Goal: Task Accomplishment & Management: Manage account settings

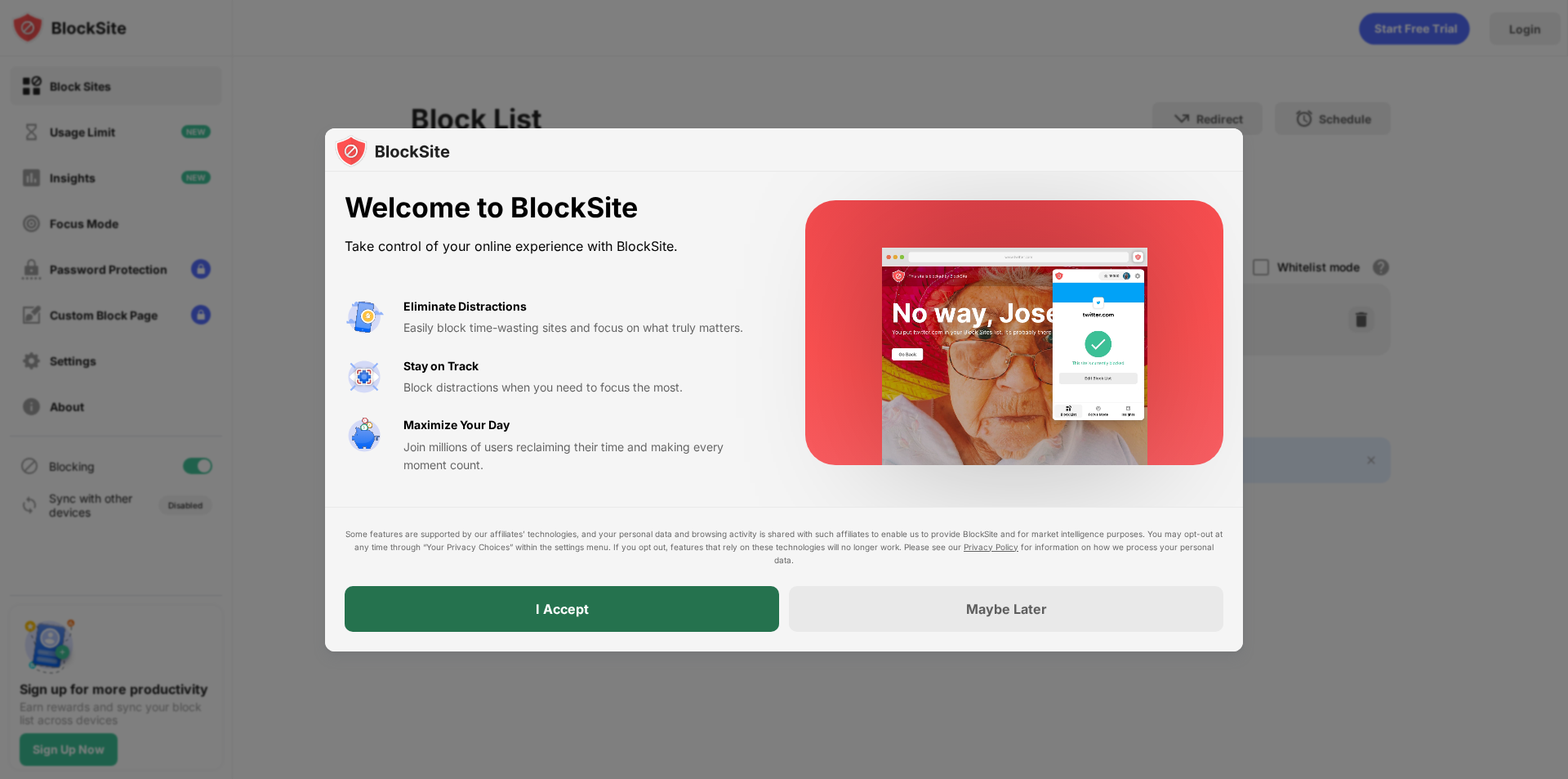
click at [641, 608] on div "I Accept" at bounding box center [561, 608] width 434 height 45
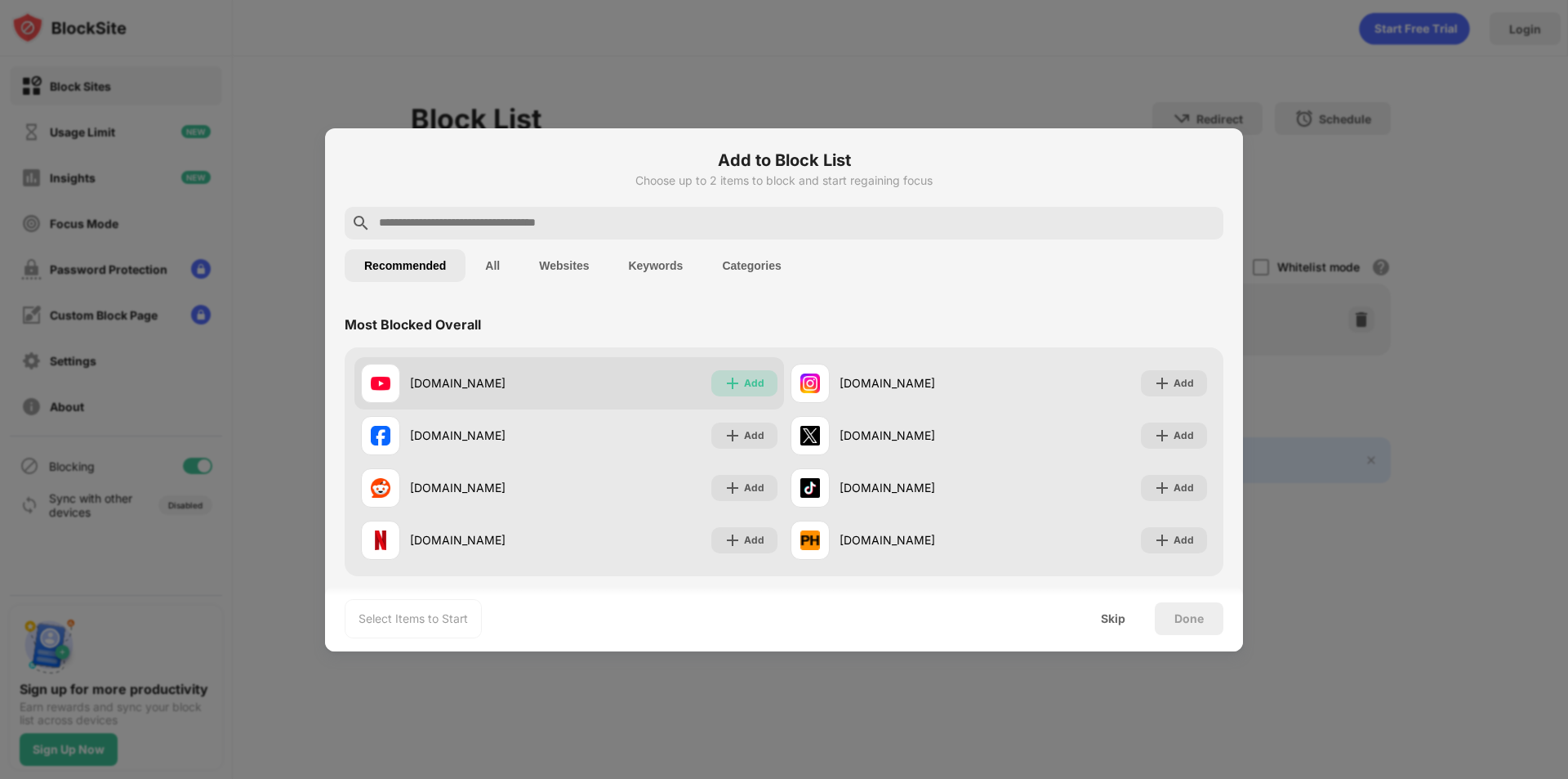
click at [757, 393] on div "Add" at bounding box center [744, 383] width 66 height 26
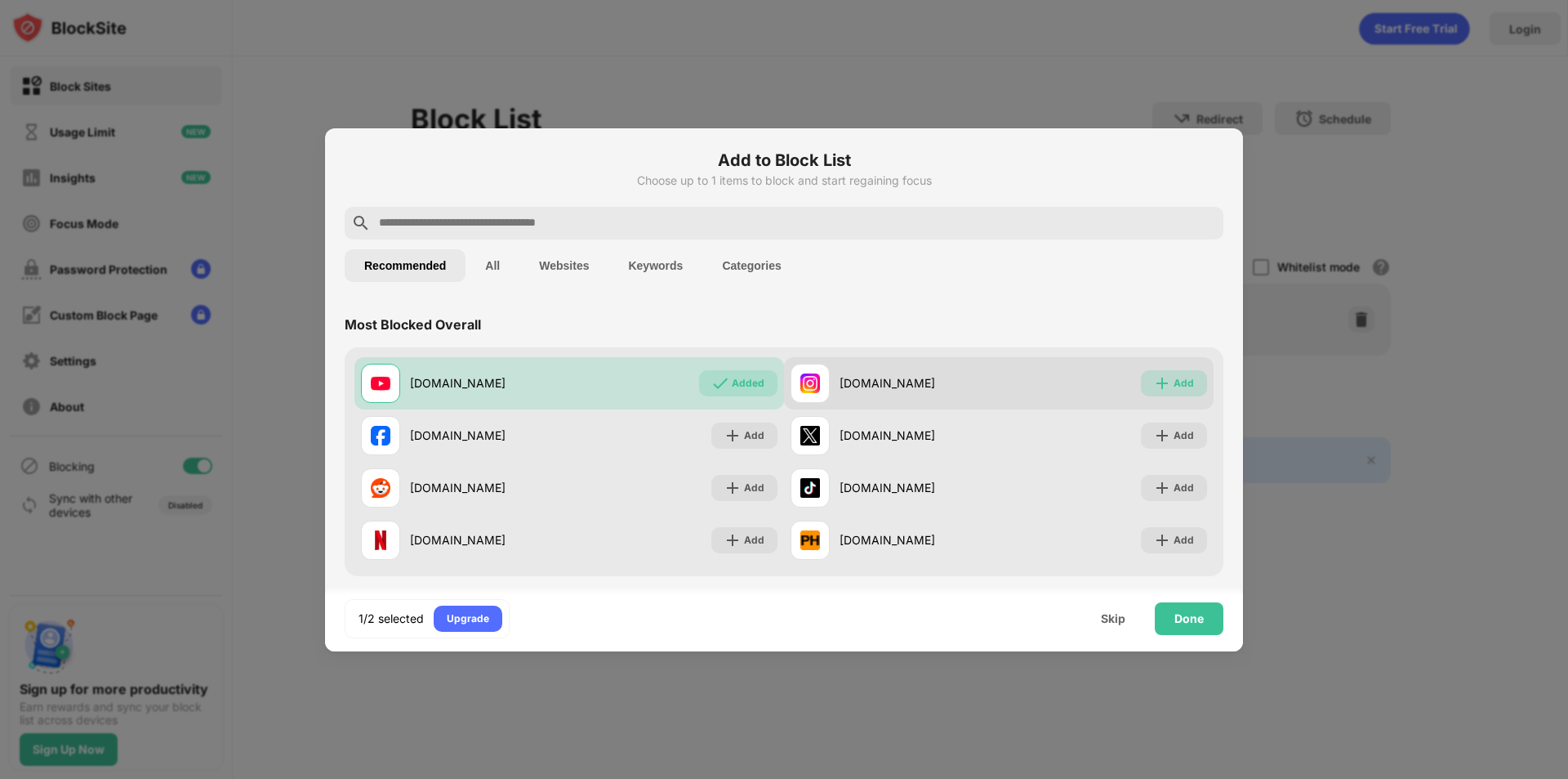
click at [1173, 383] on div "Add" at bounding box center [1183, 383] width 21 height 17
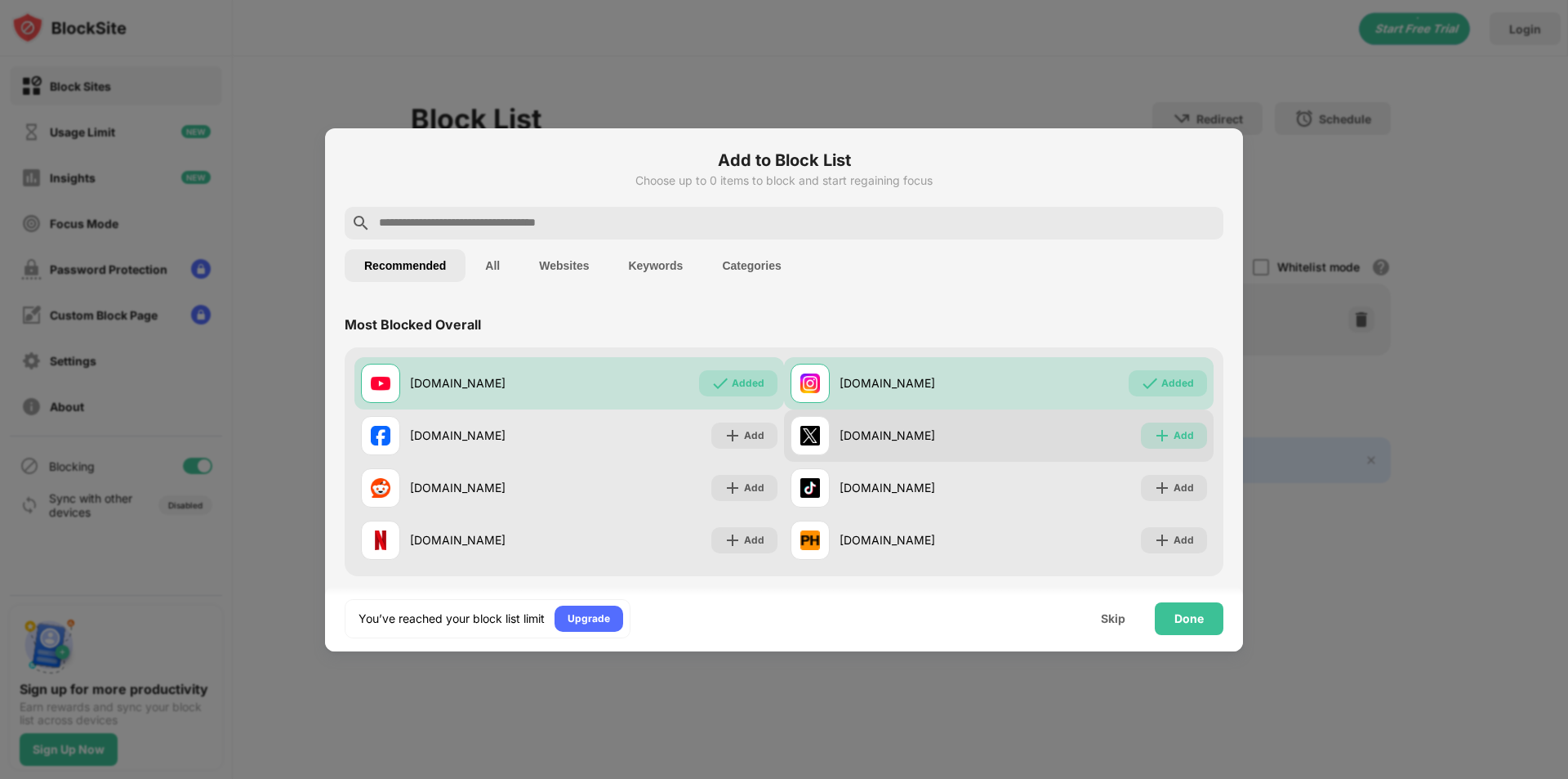
click at [1158, 437] on img at bounding box center [1161, 435] width 17 height 17
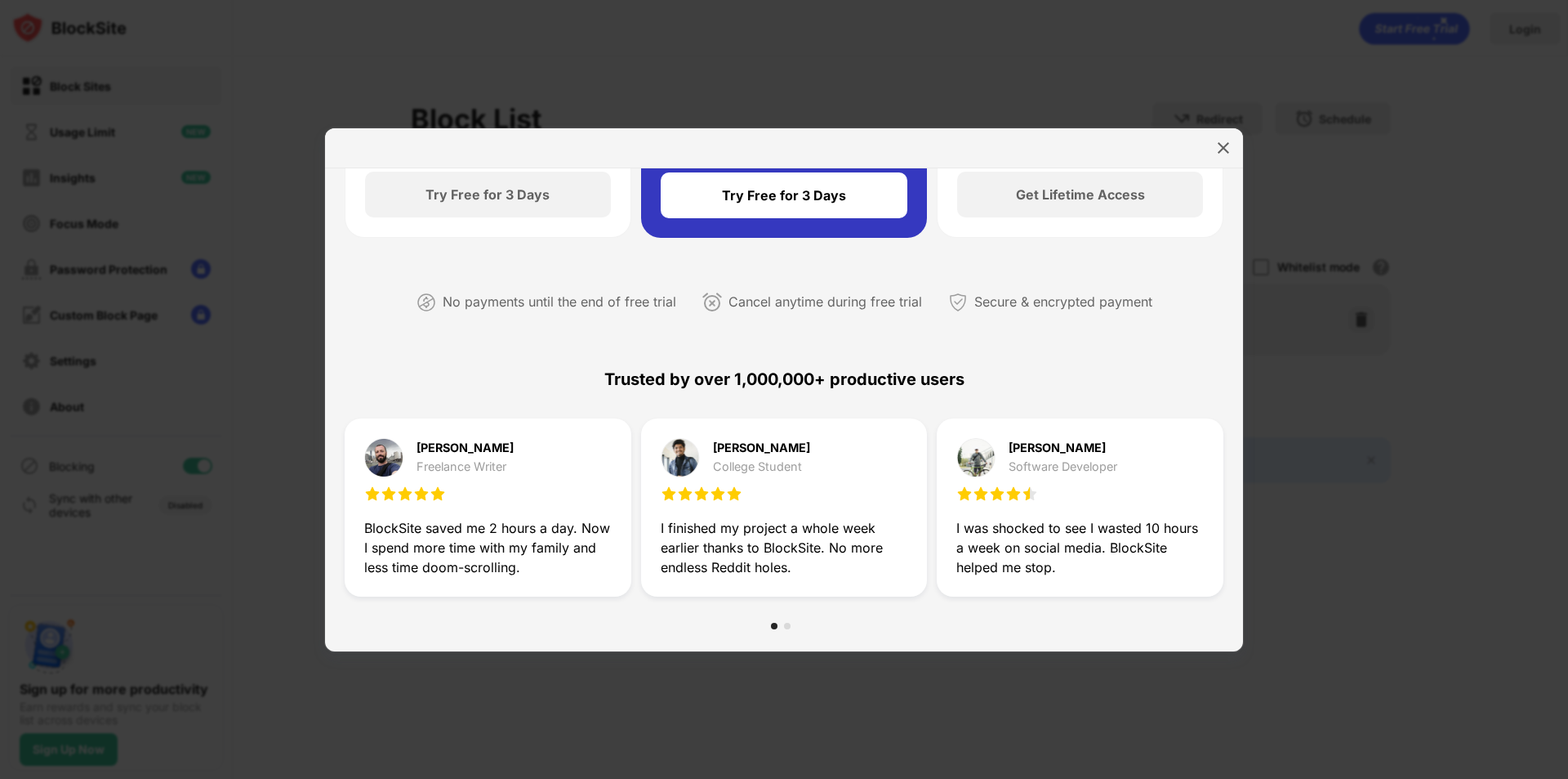
scroll to position [491, 0]
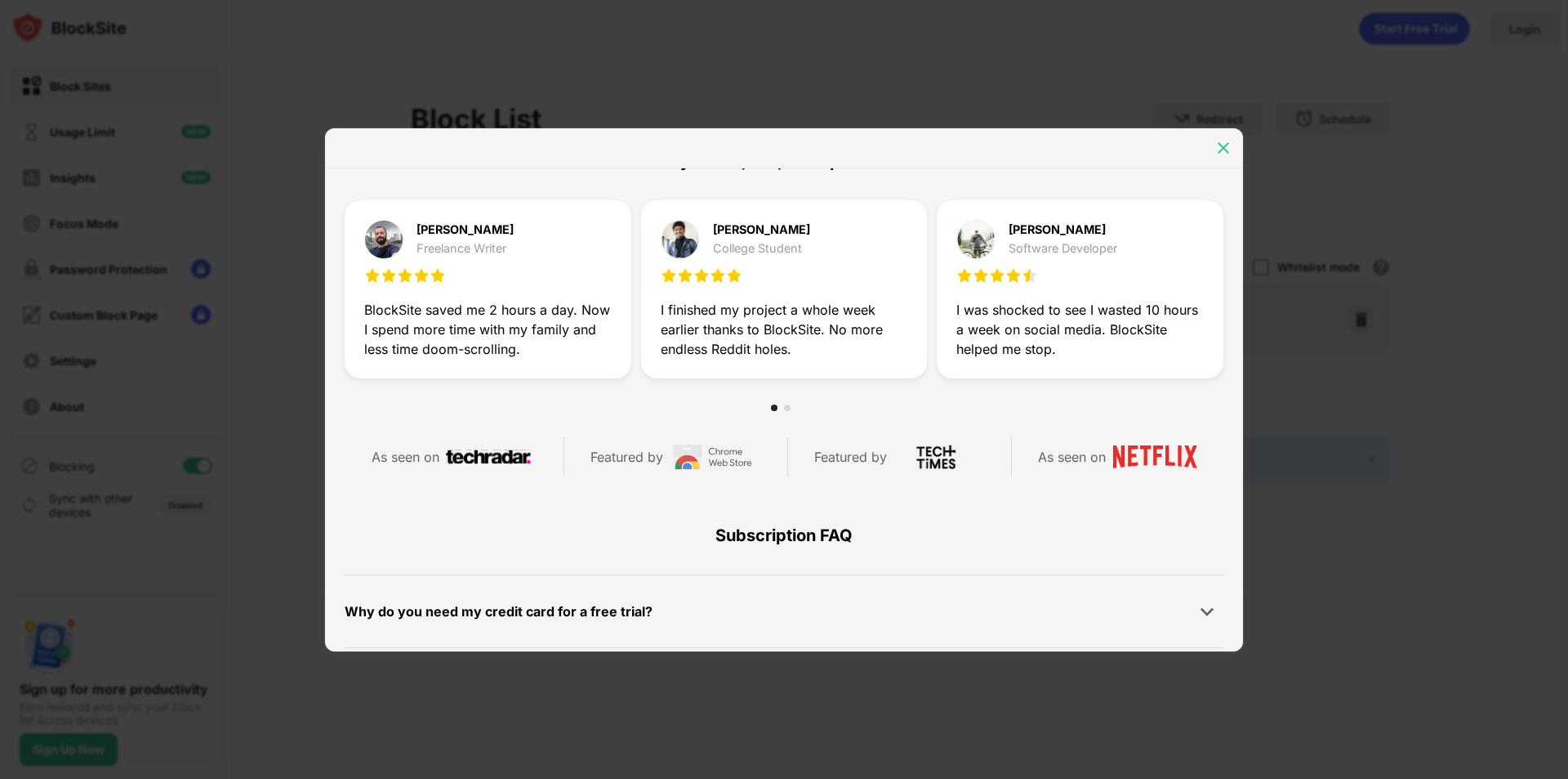
click at [1214, 150] on div at bounding box center [1224, 148] width 26 height 26
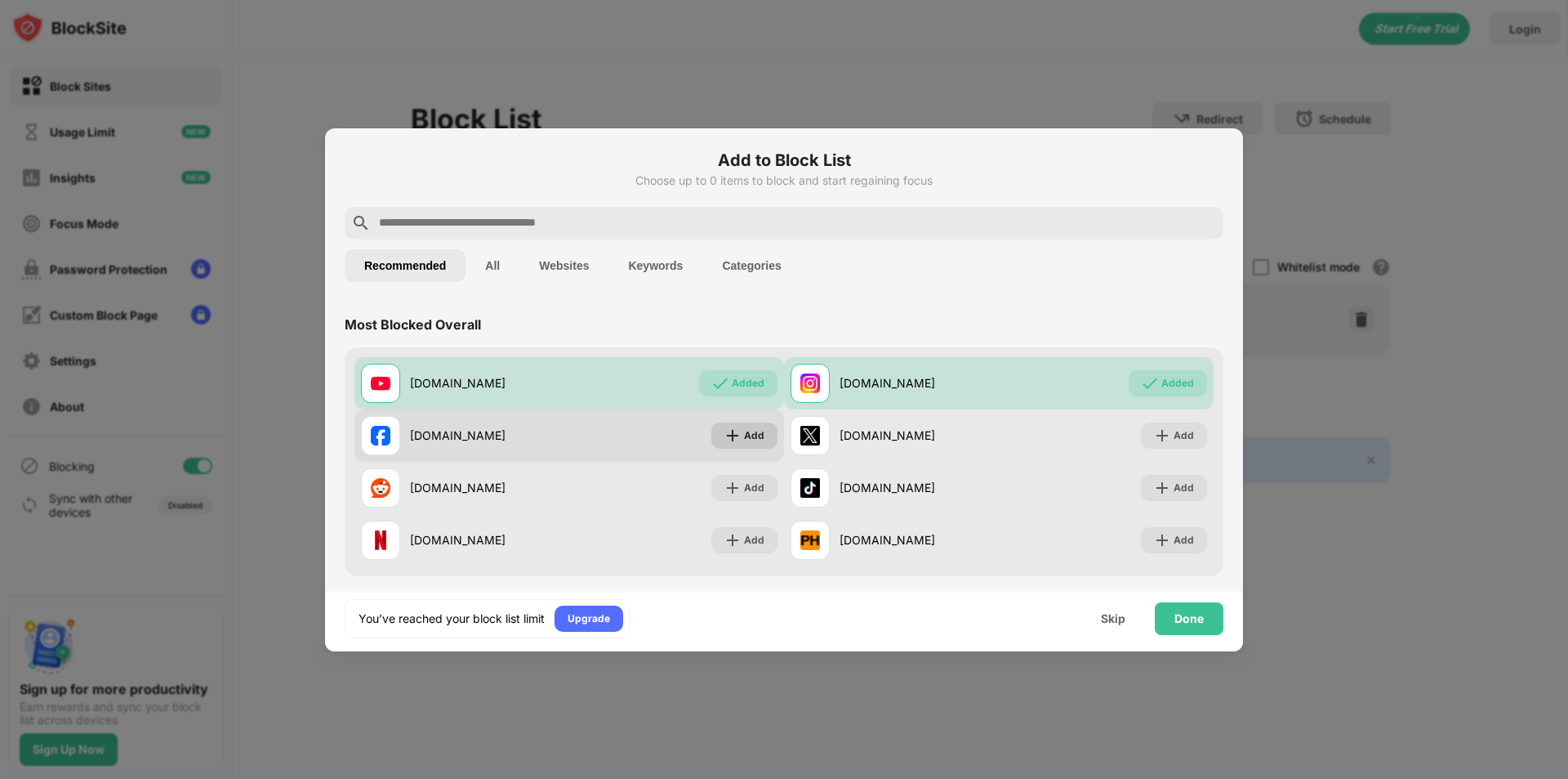
click at [744, 432] on div "Add" at bounding box center [754, 435] width 21 height 17
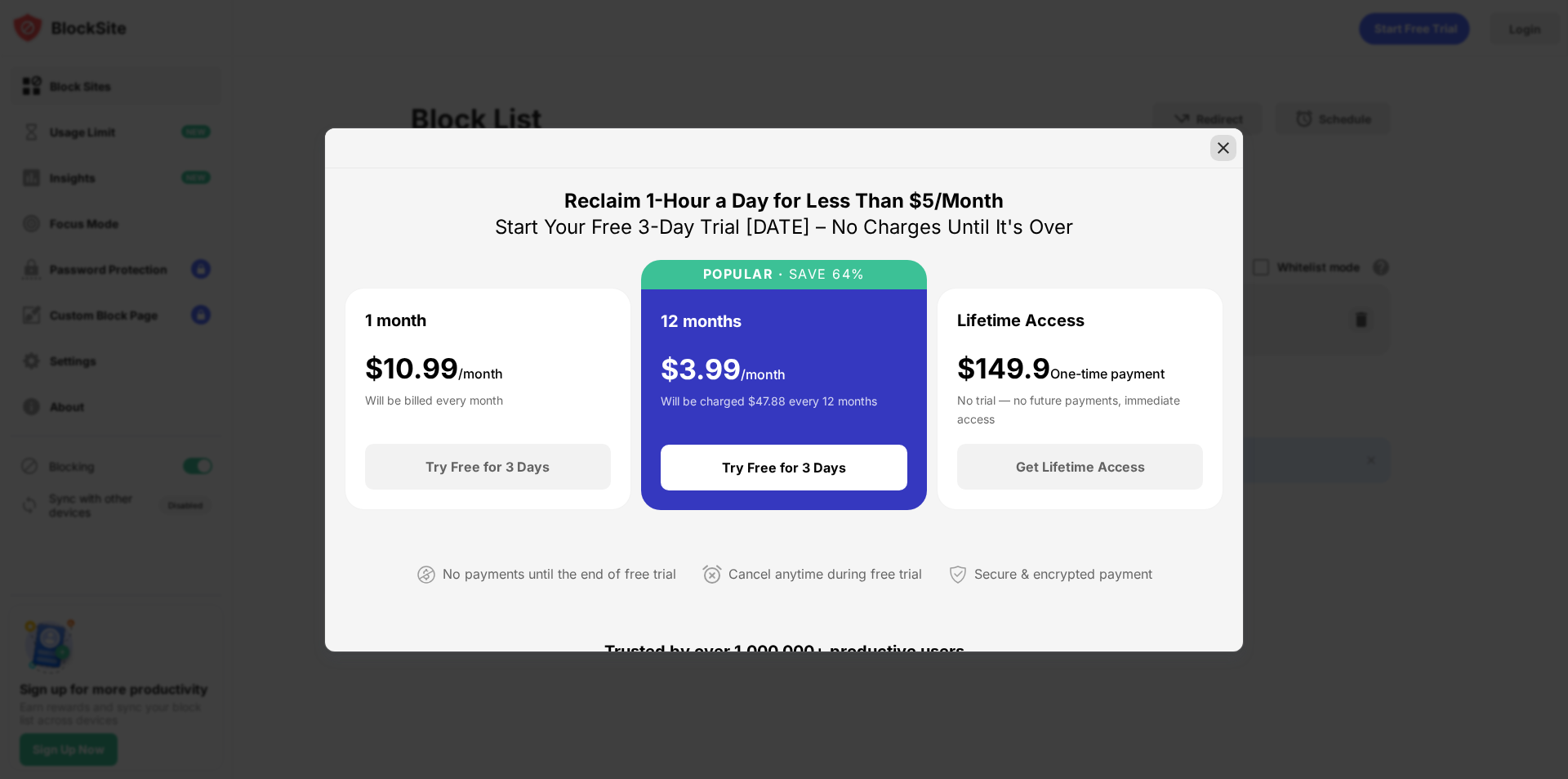
click at [1223, 156] on div at bounding box center [1224, 148] width 26 height 26
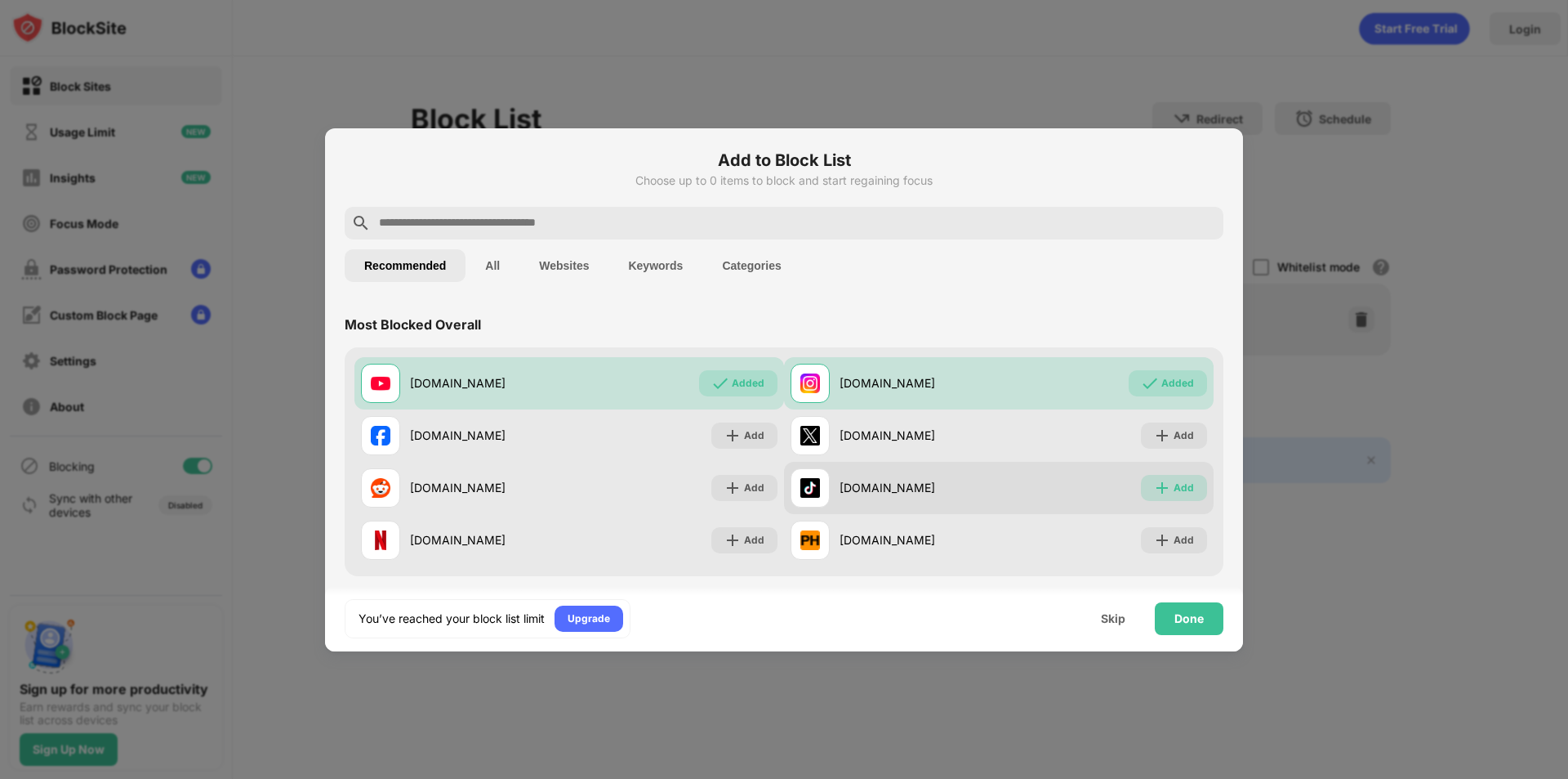
click at [1182, 491] on div "Add" at bounding box center [1173, 488] width 66 height 26
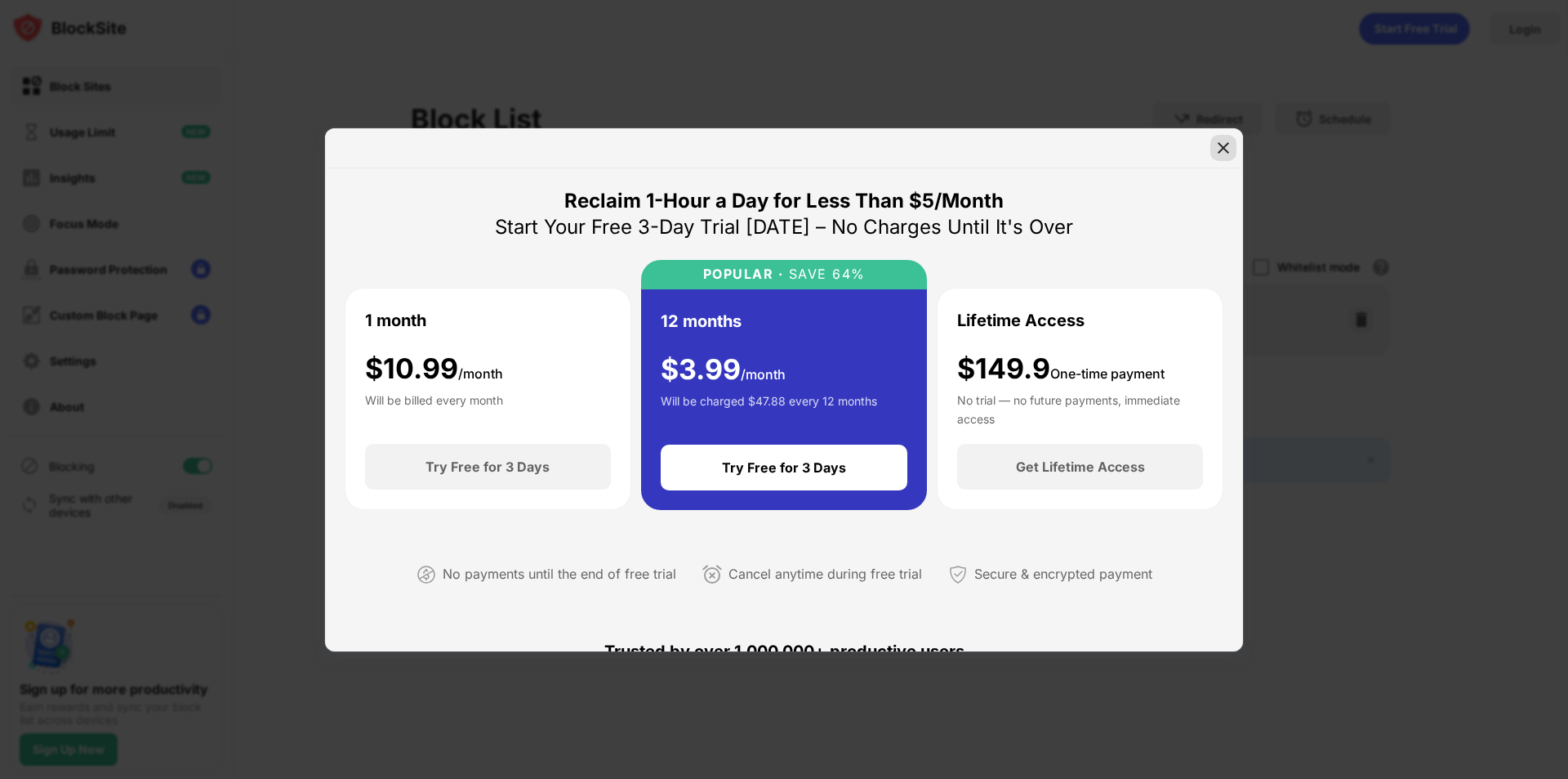
click at [1223, 154] on img at bounding box center [1223, 148] width 17 height 17
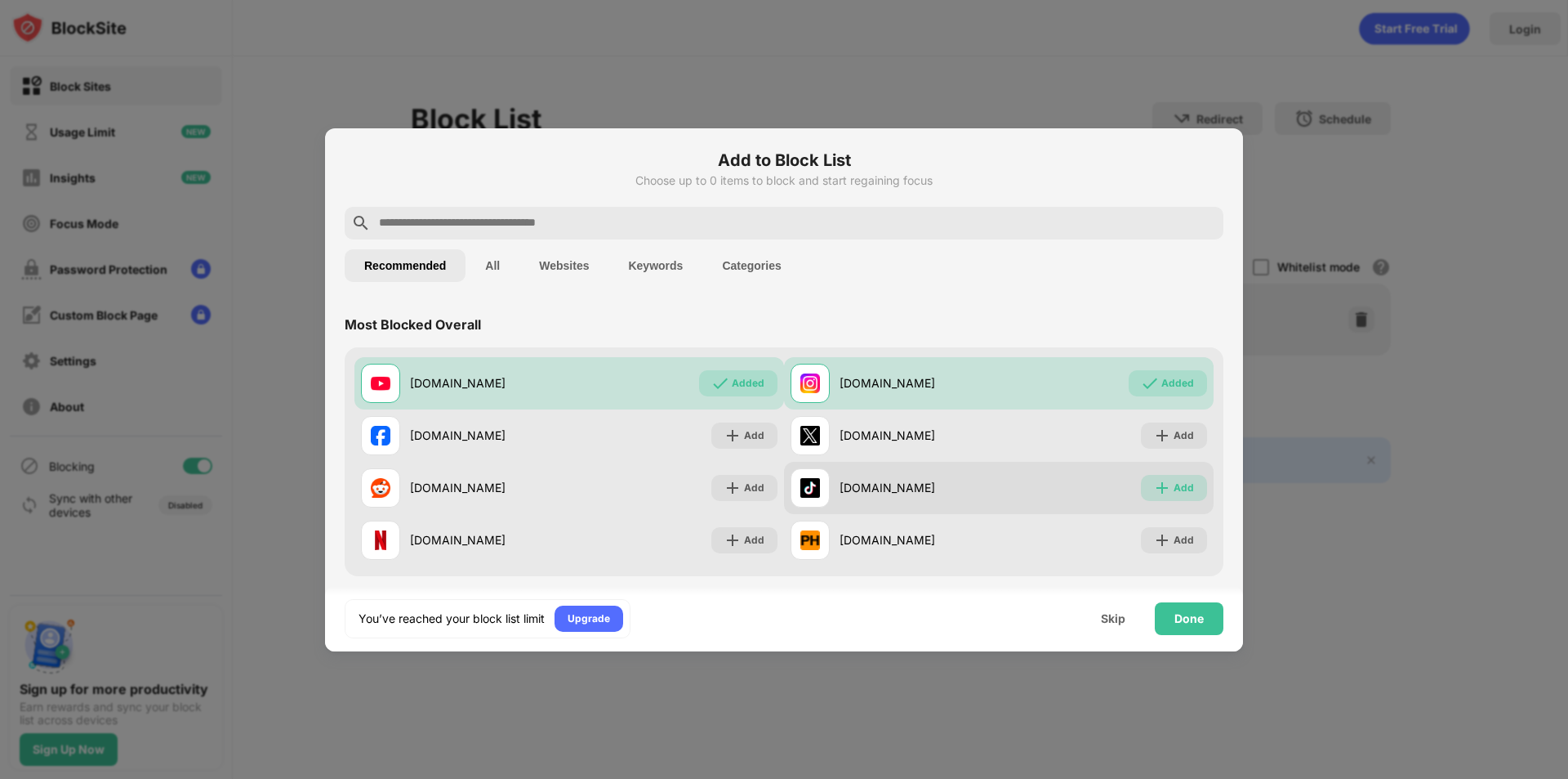
click at [1152, 478] on div "Add" at bounding box center [1173, 488] width 66 height 26
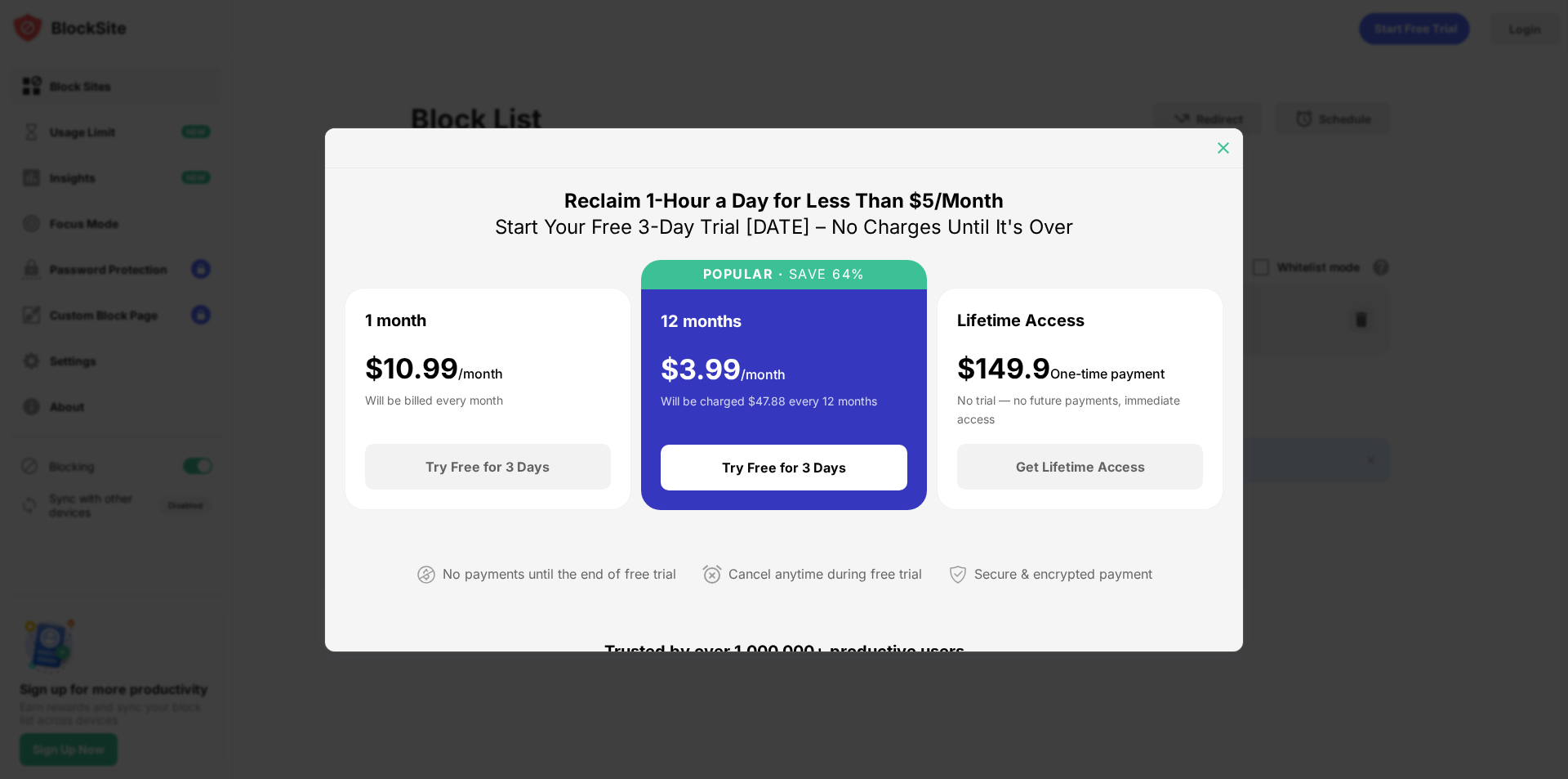
click at [1225, 142] on img at bounding box center [1223, 148] width 17 height 17
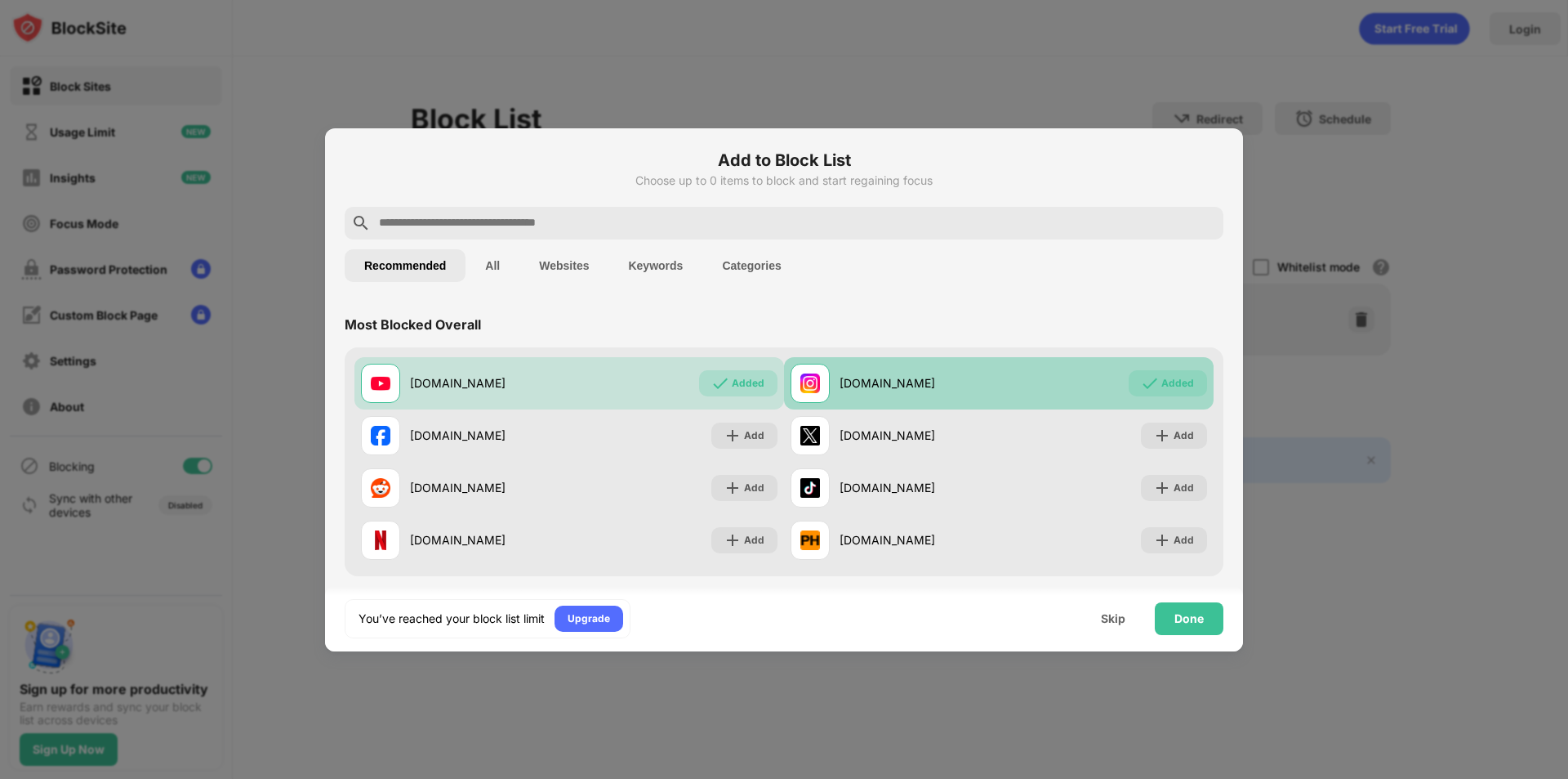
click at [1146, 380] on img at bounding box center [1150, 383] width 17 height 17
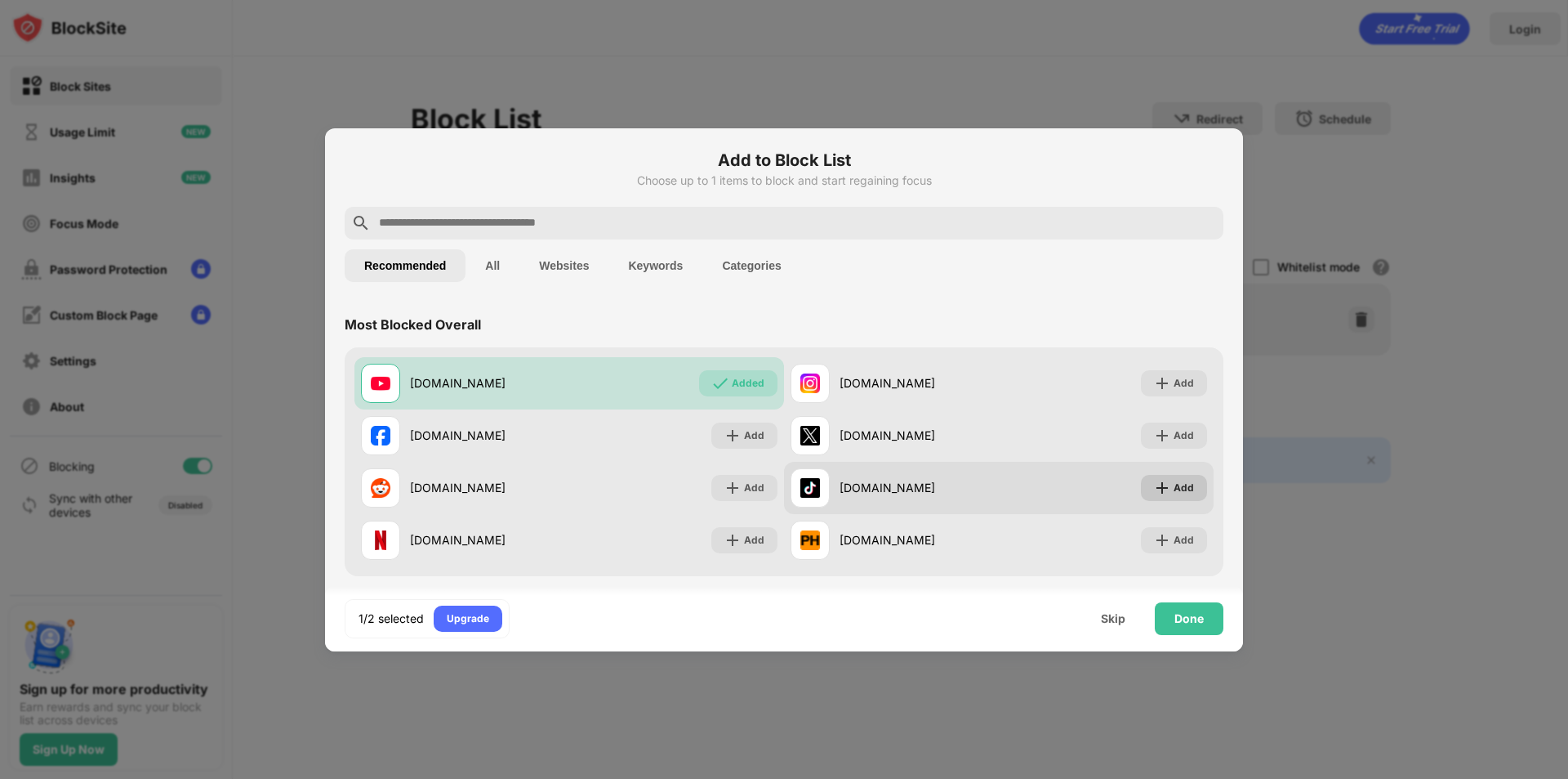
click at [1185, 486] on div "Add" at bounding box center [1173, 488] width 66 height 26
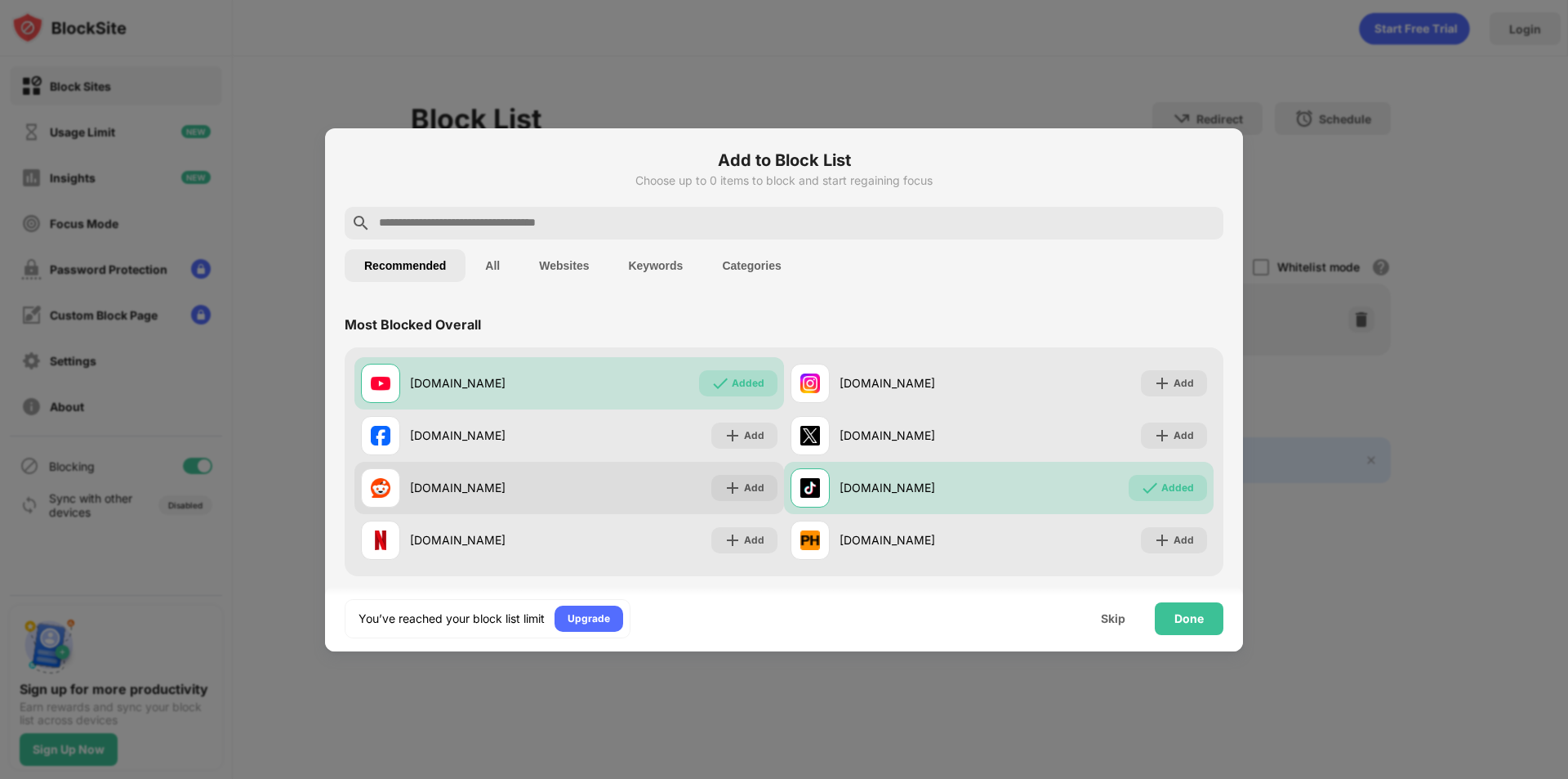
click at [735, 501] on div "[DOMAIN_NAME] Add" at bounding box center [568, 488] width 429 height 52
click at [744, 484] on div "Add" at bounding box center [754, 488] width 21 height 17
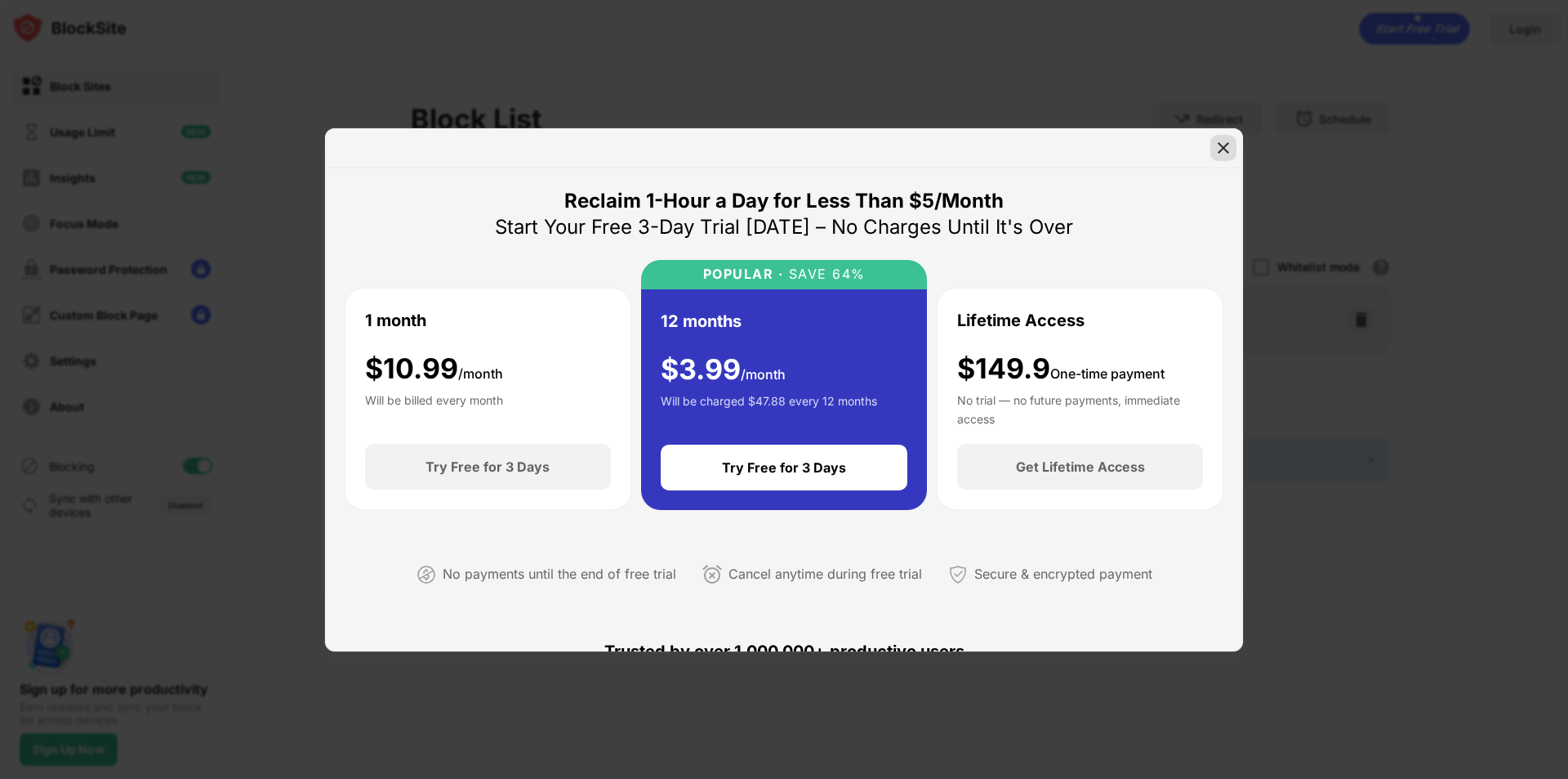
click at [1211, 150] on div at bounding box center [1224, 148] width 26 height 26
